Goal: Task Accomplishment & Management: Complete application form

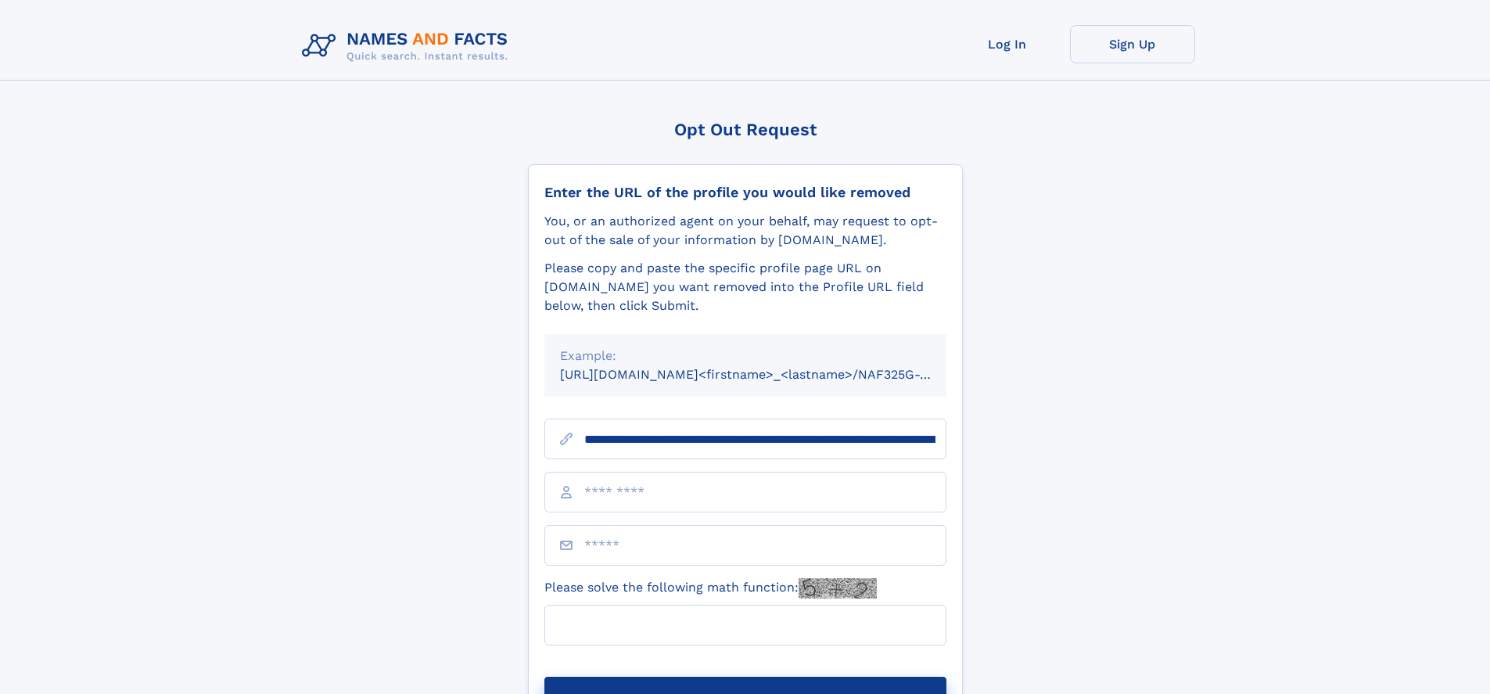
scroll to position [0, 198]
type input "**********"
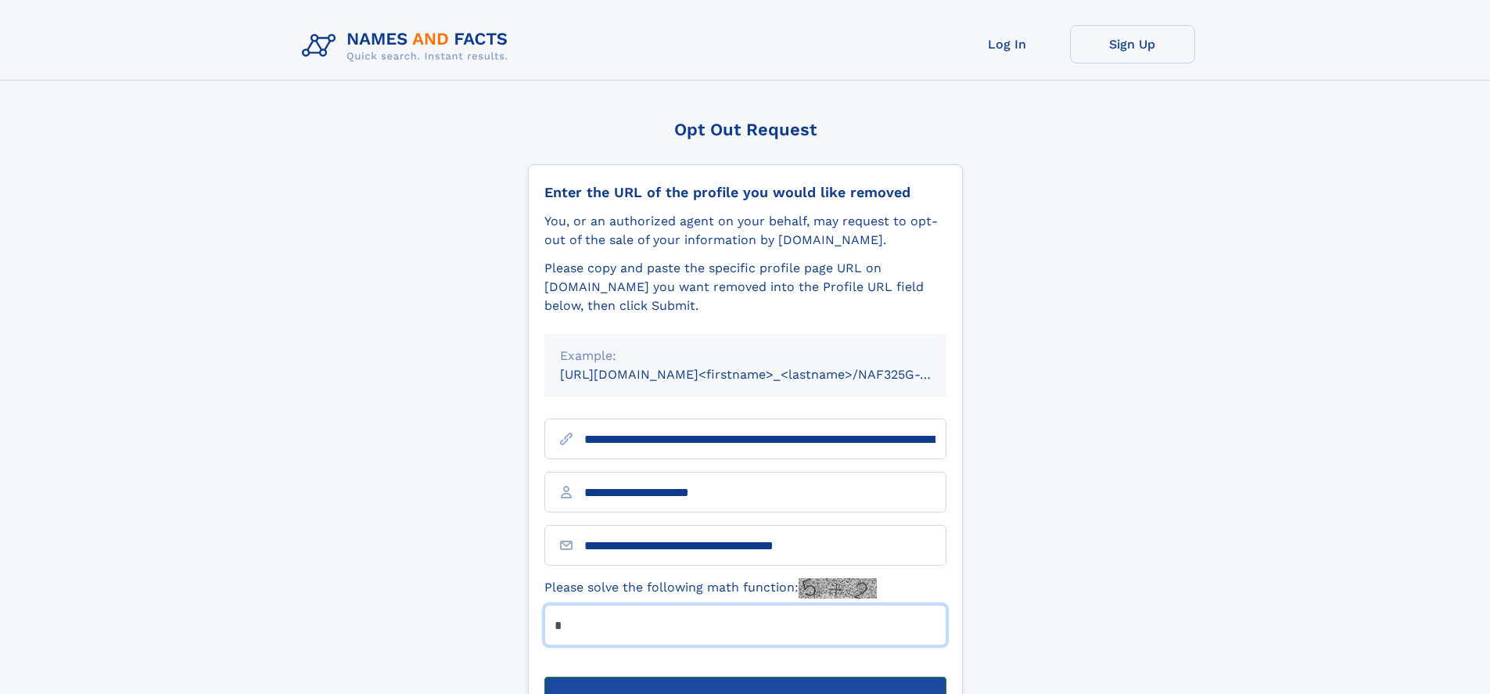
type input "*"
click at [745, 677] on button "Submit Opt Out Request" at bounding box center [745, 702] width 402 height 50
